Goal: Find specific page/section: Find specific page/section

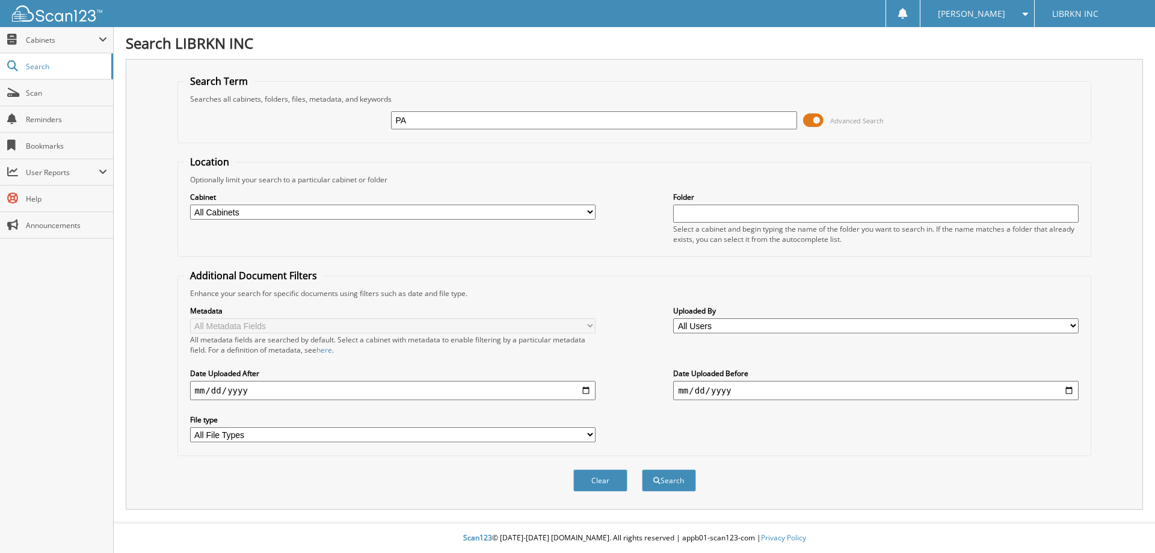
type input "P"
type input "NV001220"
click at [681, 482] on button "Search" at bounding box center [669, 480] width 54 height 22
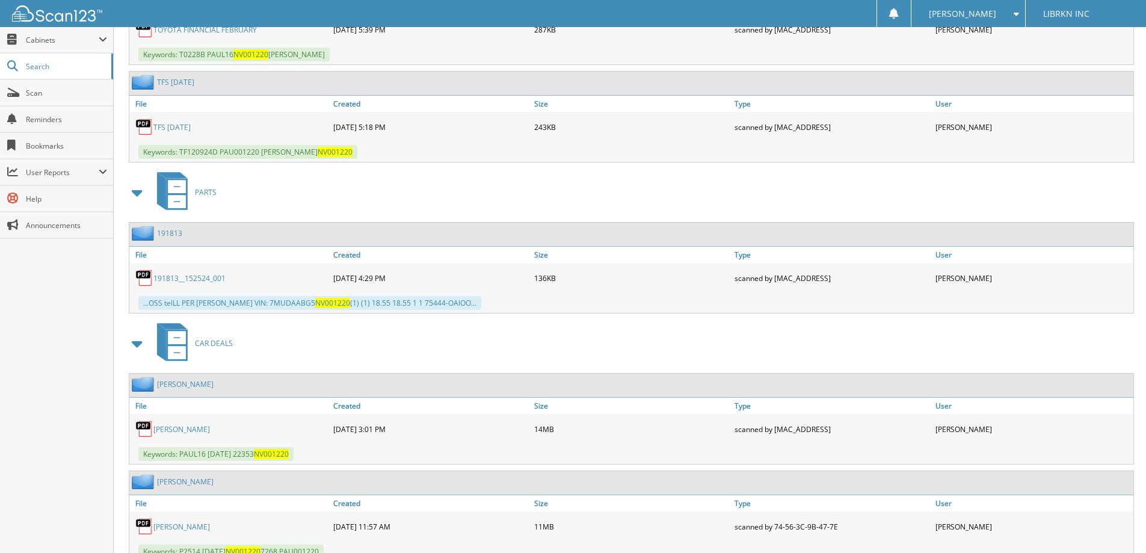
scroll to position [2391, 0]
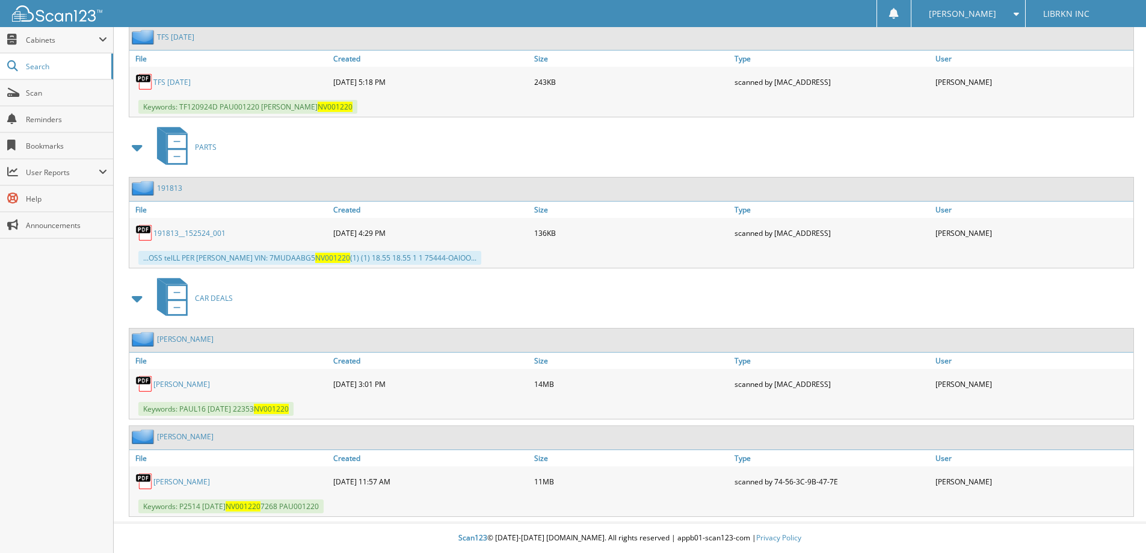
click at [186, 481] on link "[PERSON_NAME]" at bounding box center [181, 481] width 57 height 10
